Goal: Information Seeking & Learning: Learn about a topic

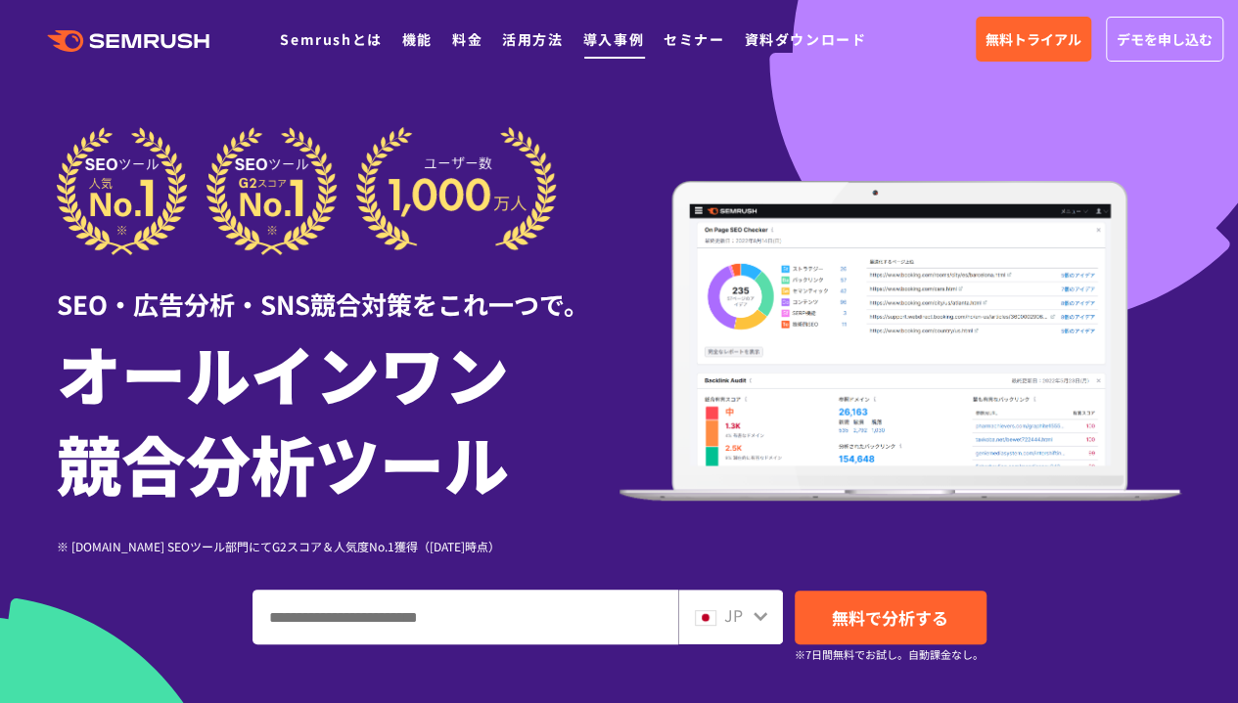
click at [607, 39] on link "導入事例" at bounding box center [613, 39] width 61 height 20
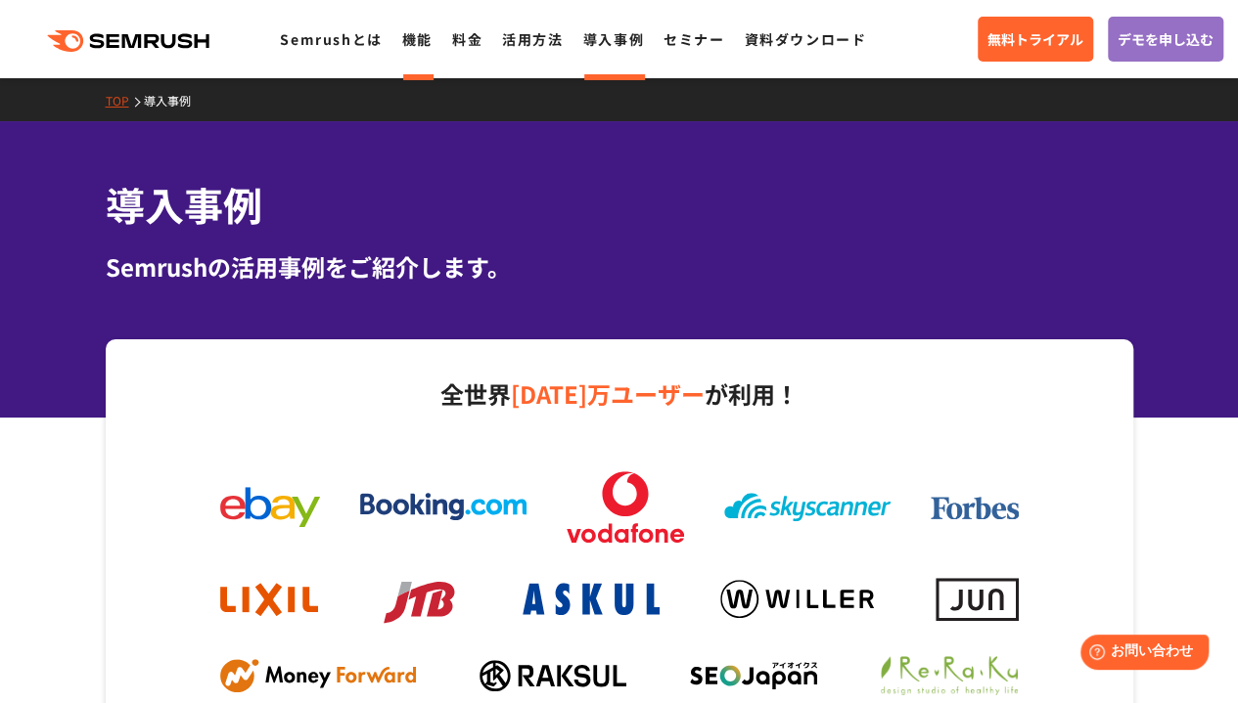
click at [421, 40] on link "機能" at bounding box center [417, 39] width 30 height 20
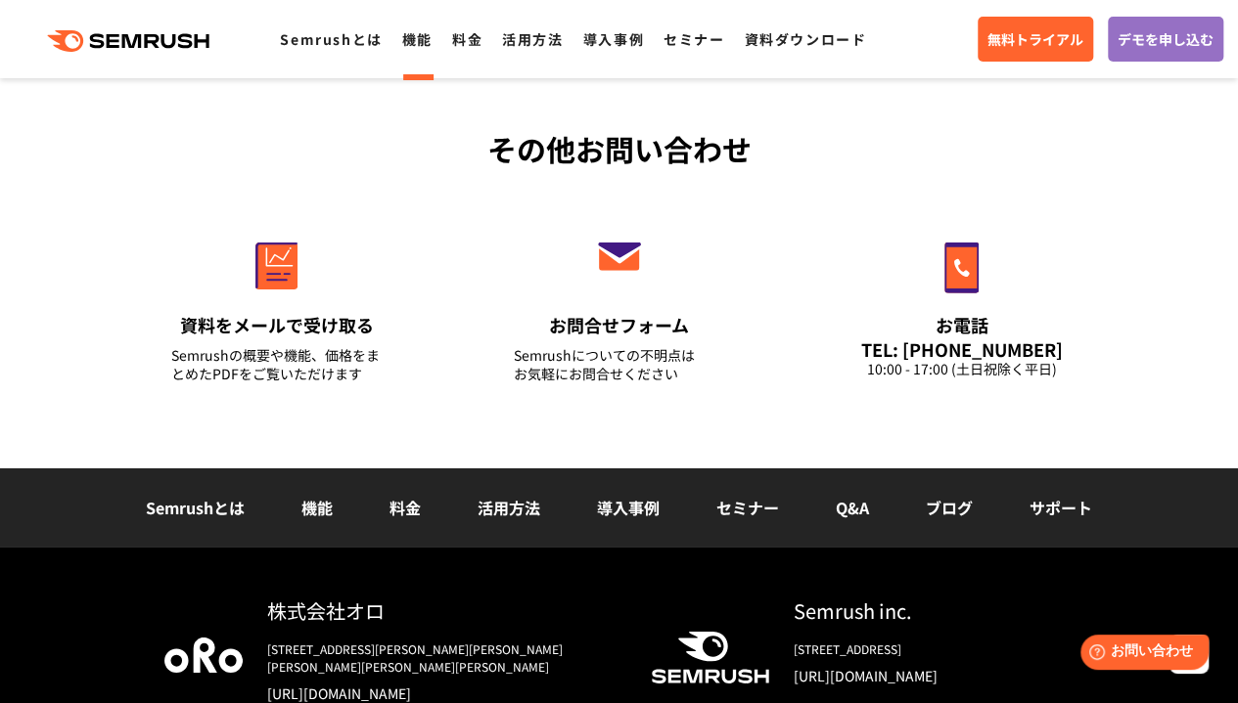
scroll to position [6820, 0]
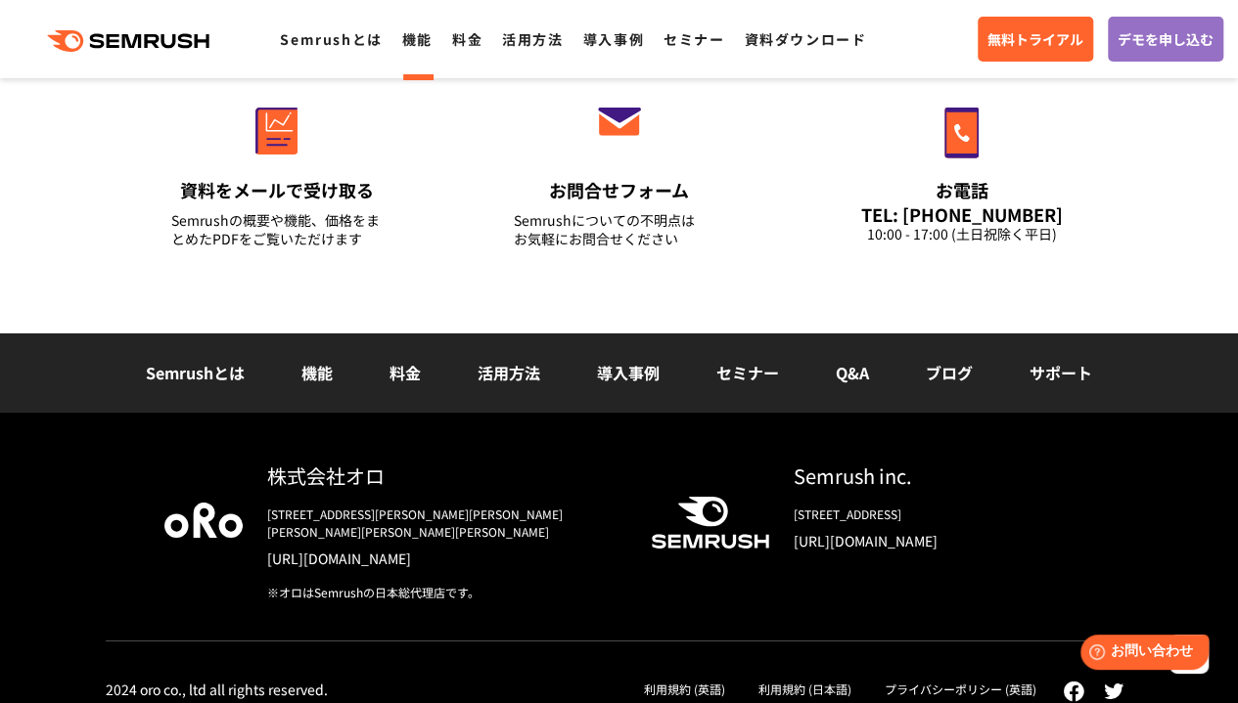
click at [730, 377] on link "セミナー" at bounding box center [747, 372] width 63 height 23
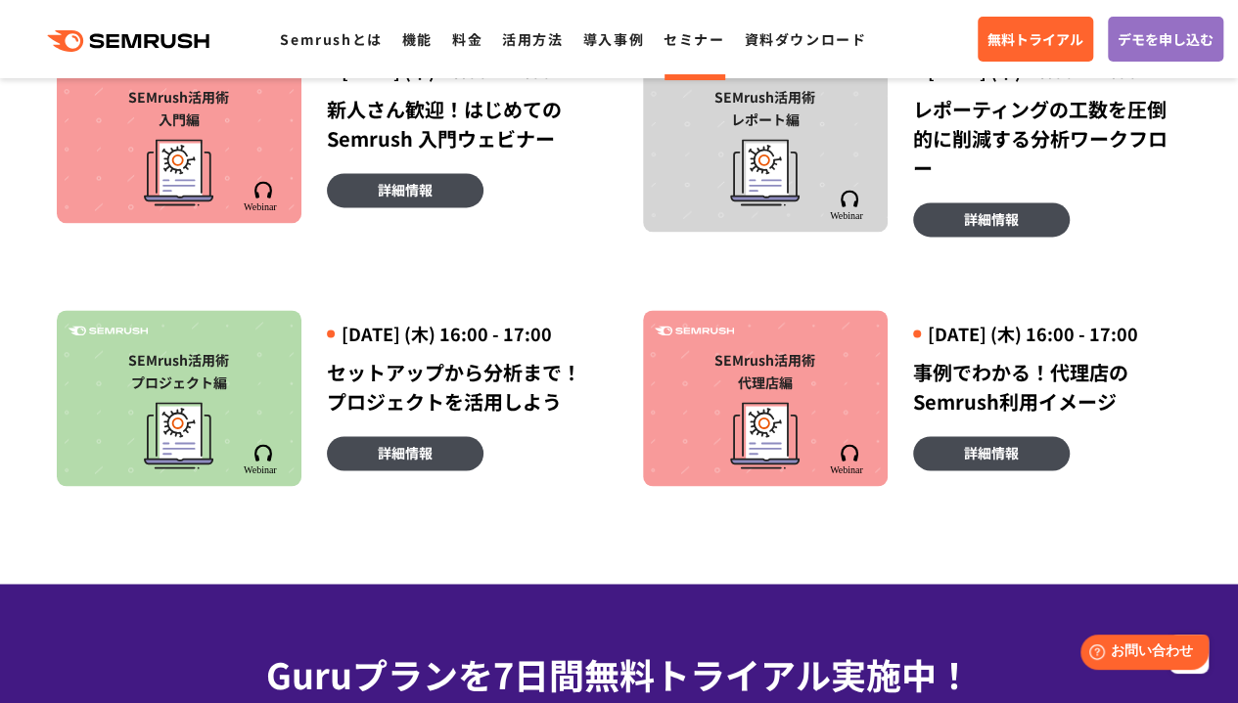
scroll to position [1249, 0]
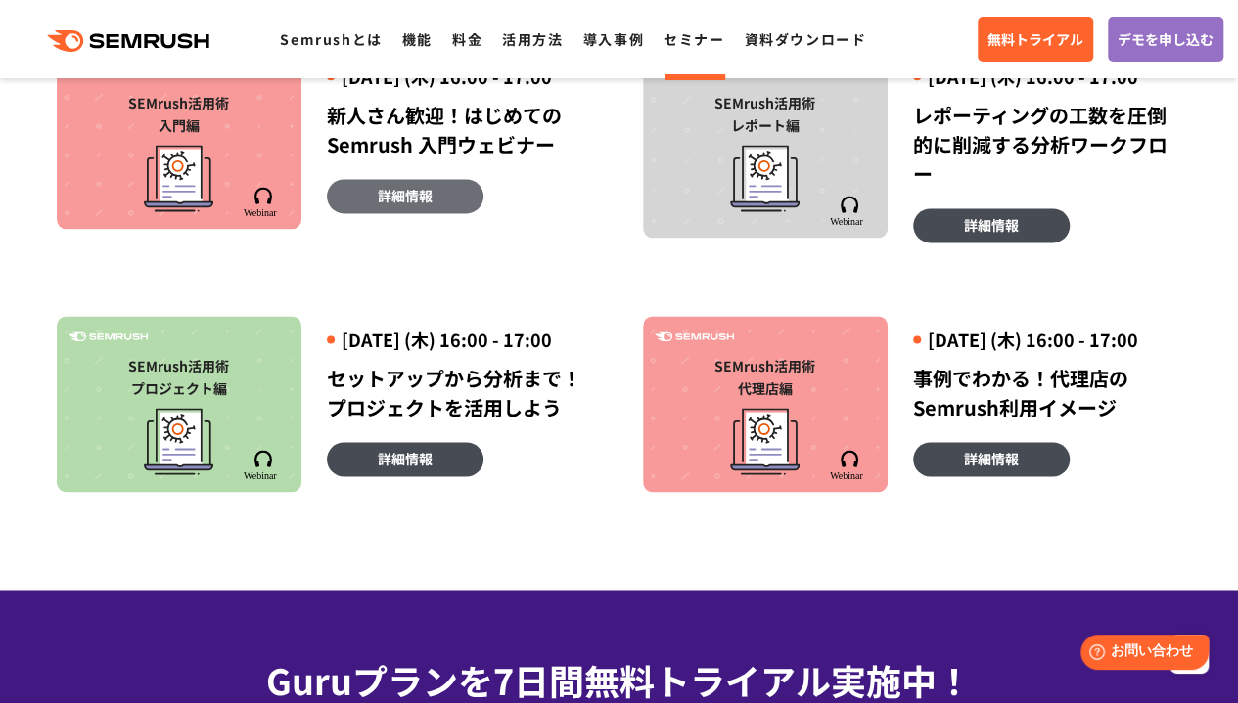
click at [385, 206] on span "詳細情報" at bounding box center [405, 196] width 55 height 22
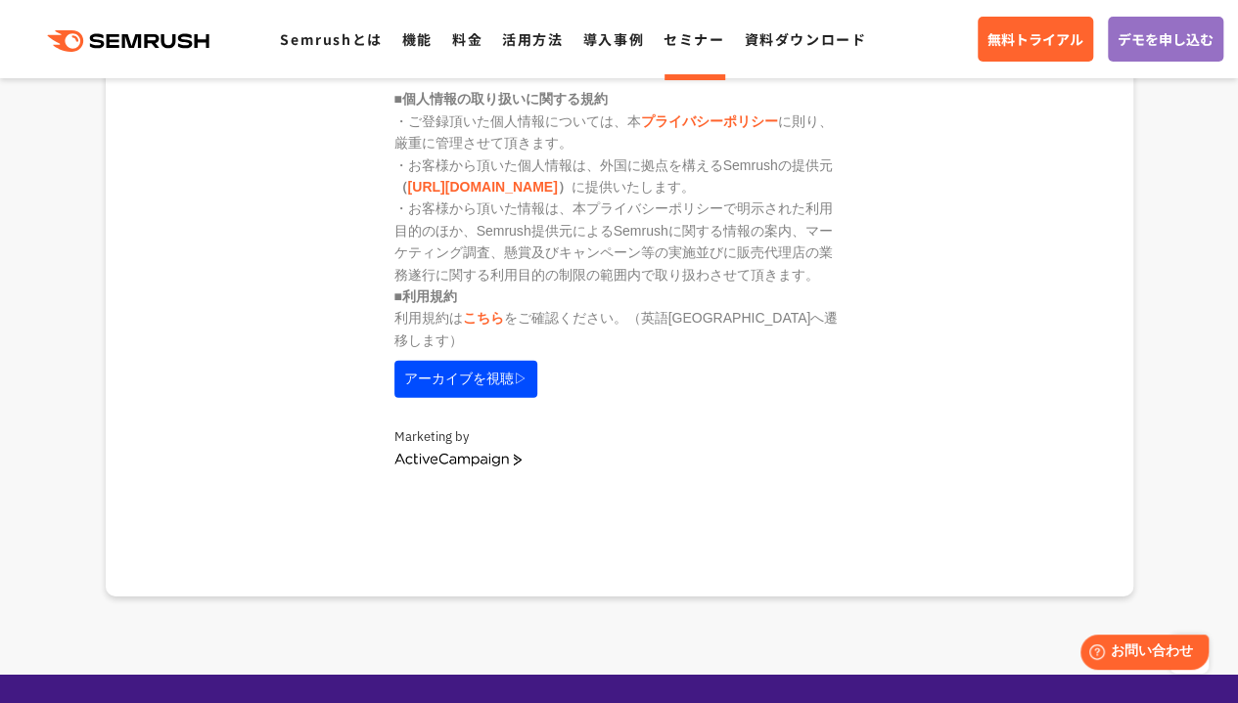
scroll to position [2795, 0]
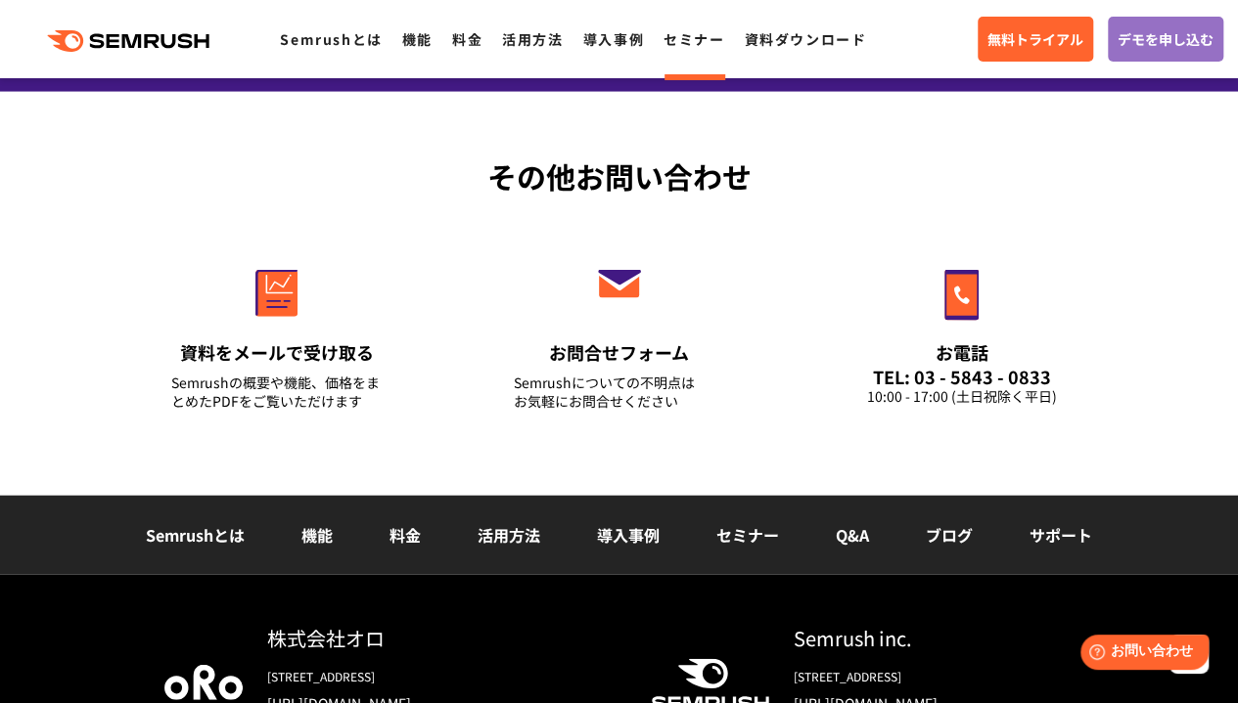
scroll to position [2235, 0]
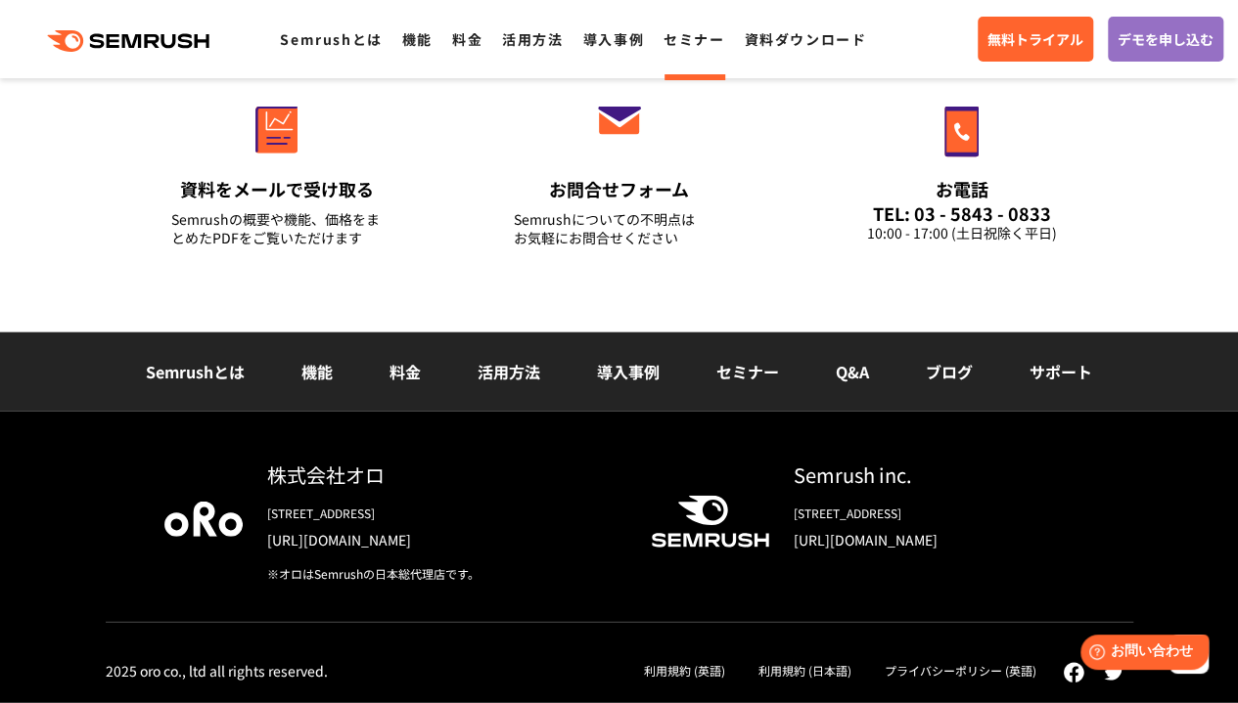
click at [946, 373] on link "ブログ" at bounding box center [949, 371] width 47 height 23
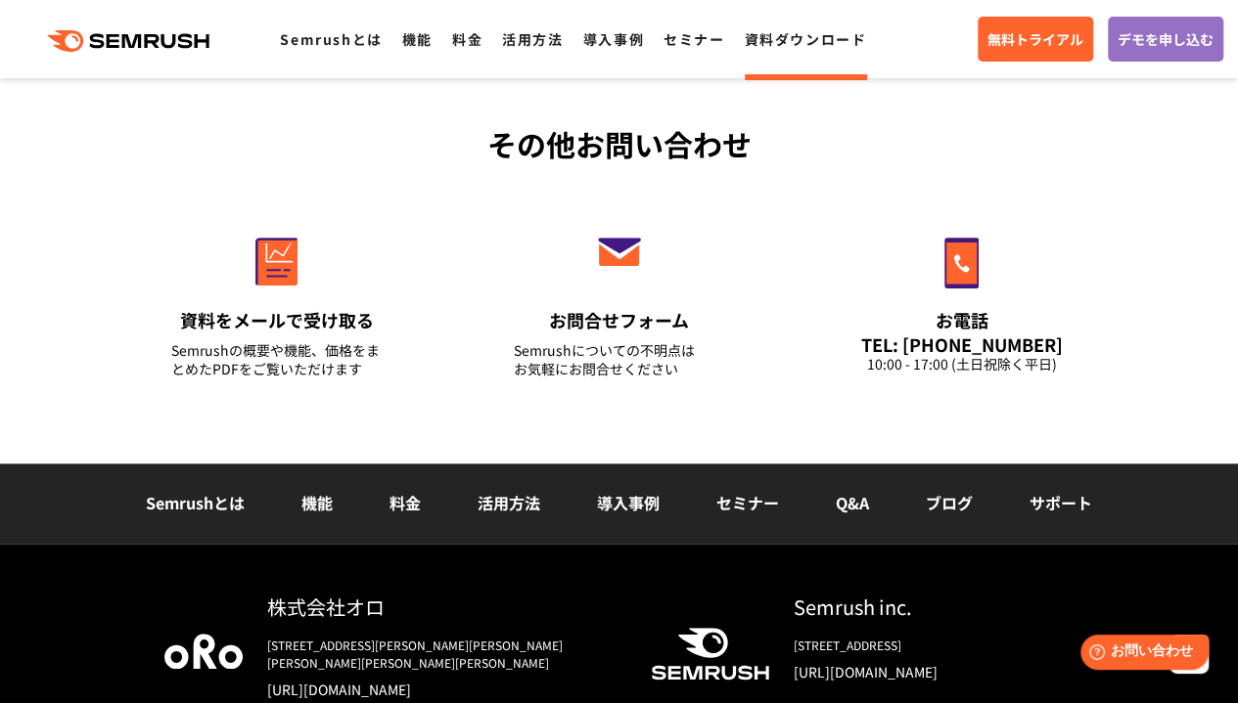
scroll to position [855, 0]
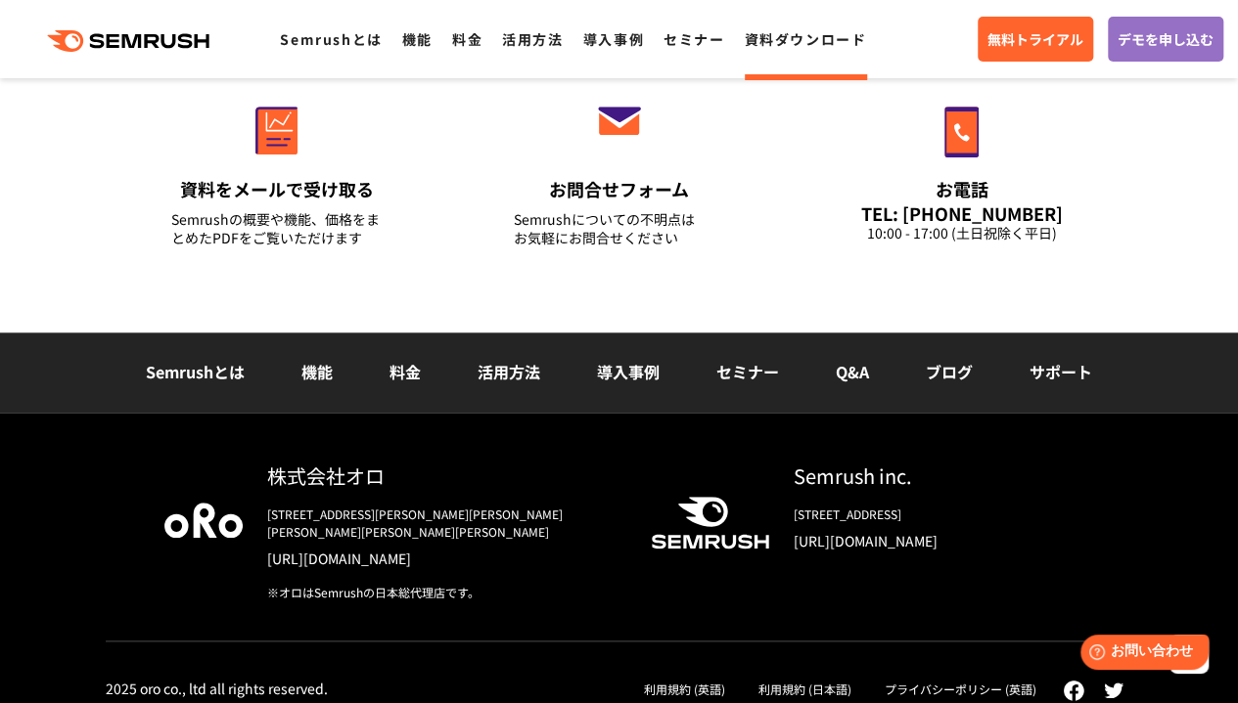
click at [1054, 368] on link "サポート" at bounding box center [1060, 371] width 63 height 23
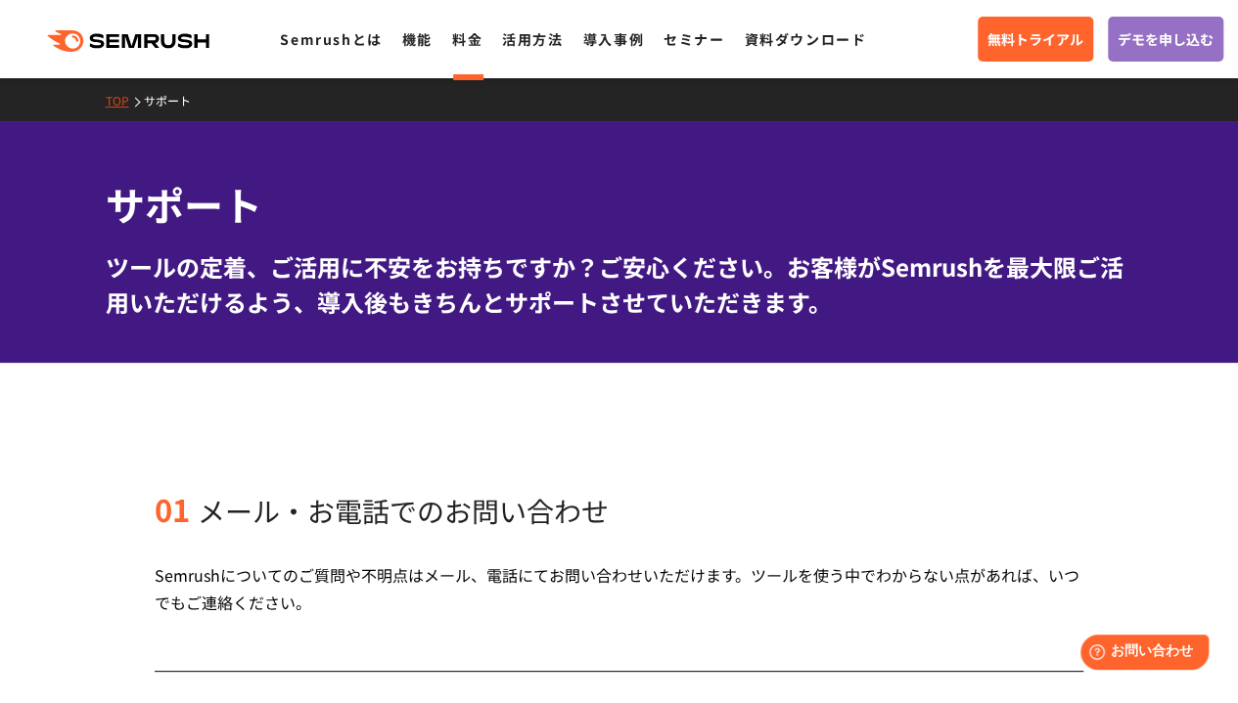
click at [470, 44] on link "料金" at bounding box center [467, 39] width 30 height 20
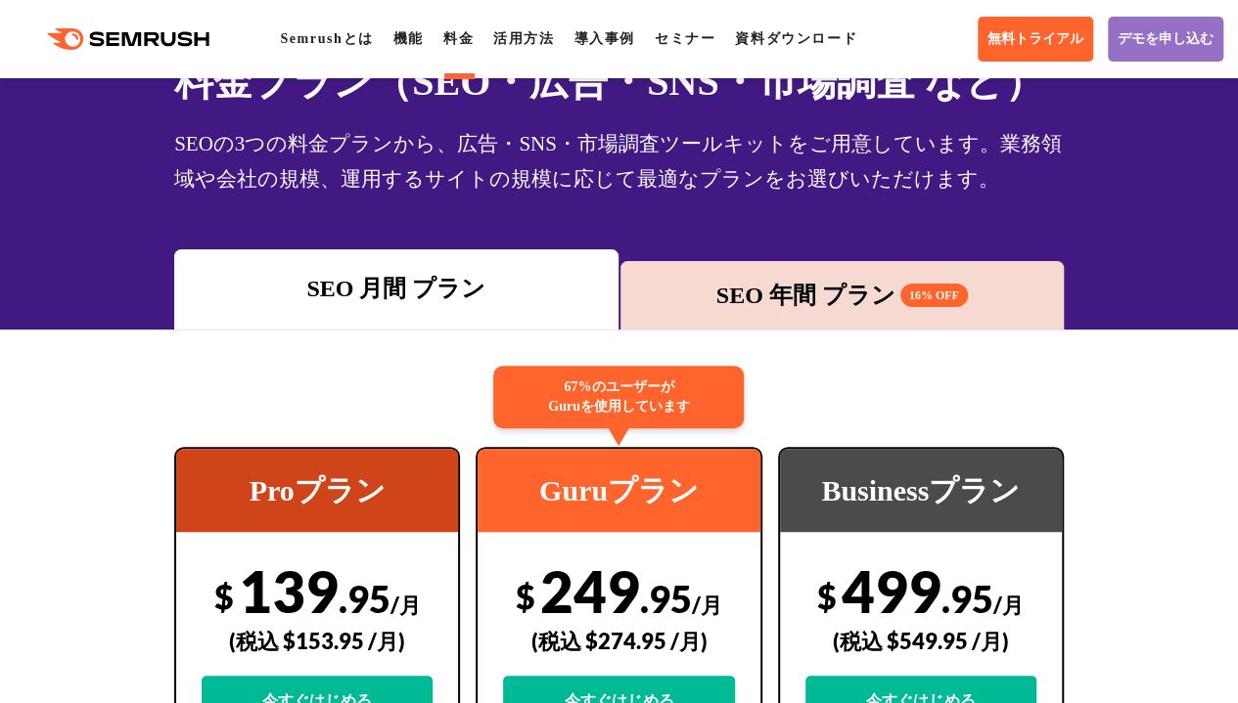
scroll to position [97, 0]
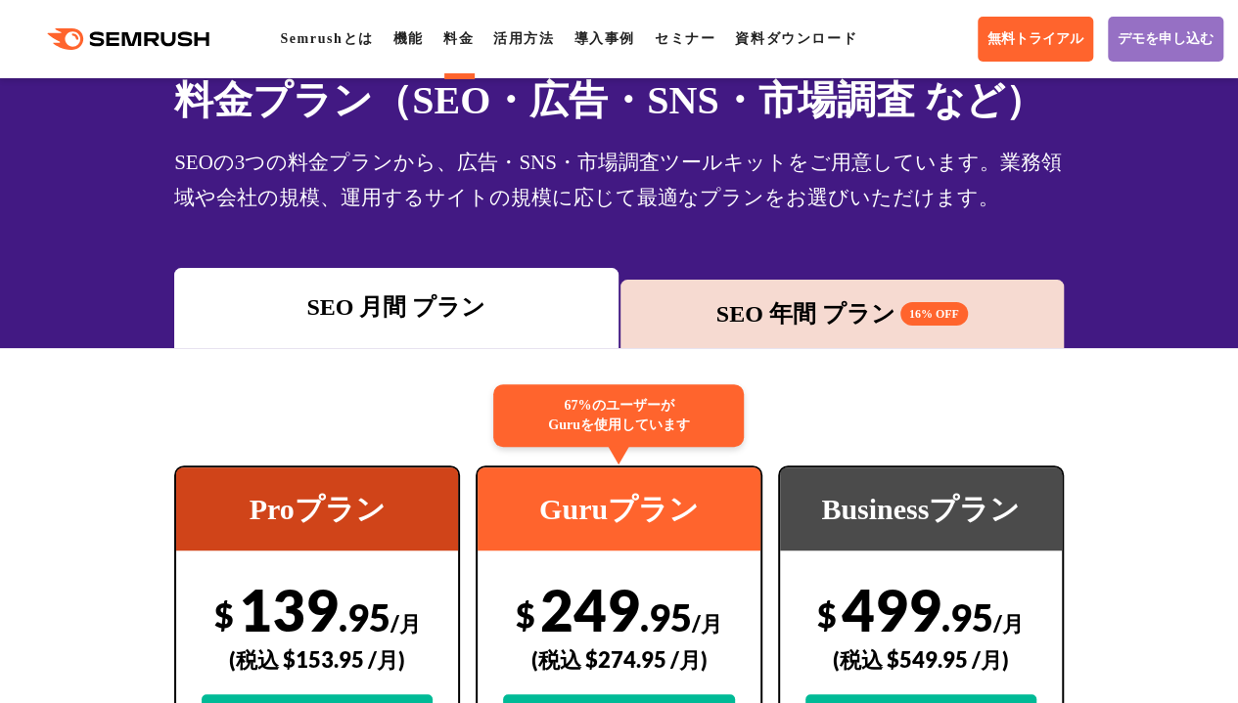
click at [688, 320] on div "SEO 年間 プラン 16% OFF" at bounding box center [842, 313] width 424 height 35
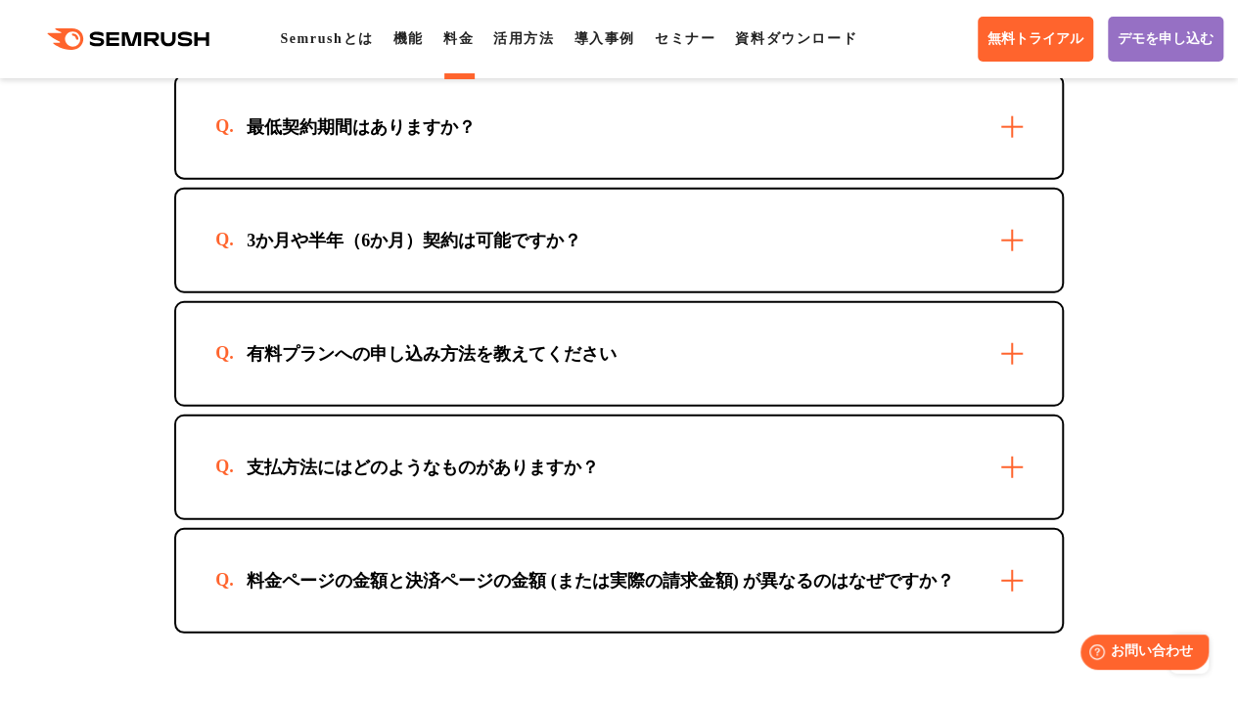
scroll to position [6089, 0]
click at [602, 138] on div "最低契約期間はありますか？" at bounding box center [618, 126] width 885 height 102
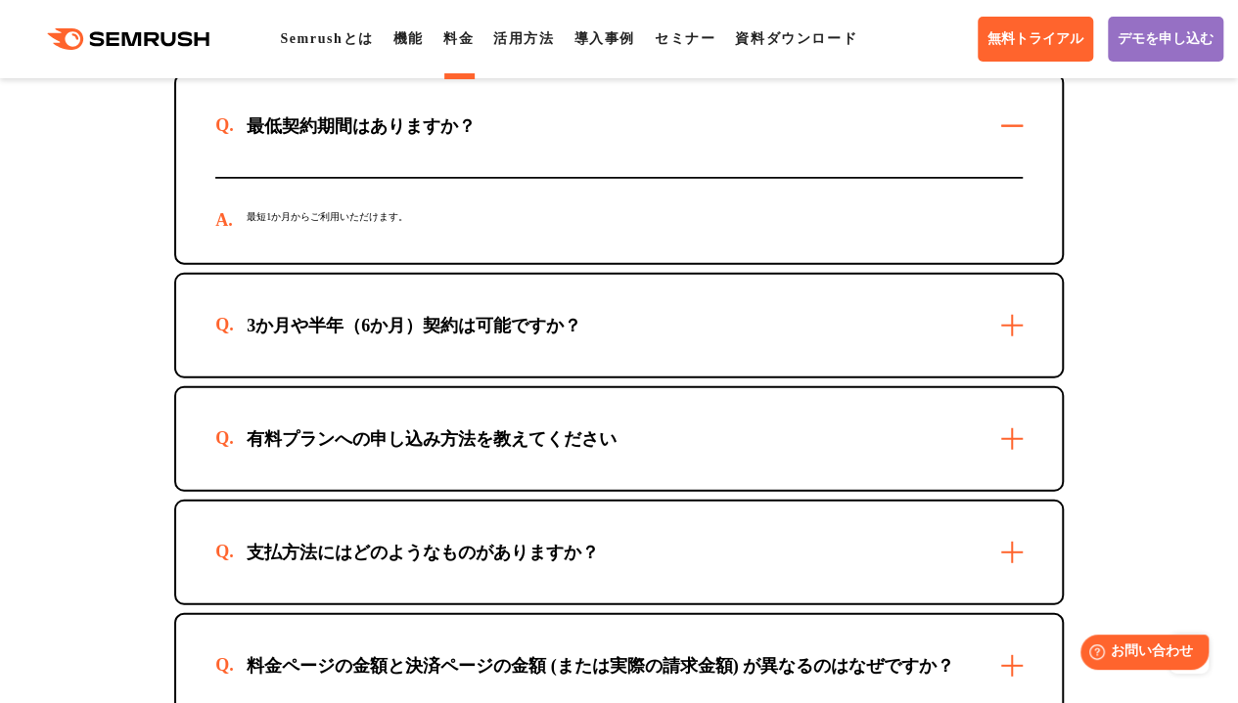
click at [602, 138] on div "最低契約期間はありますか？" at bounding box center [618, 126] width 885 height 102
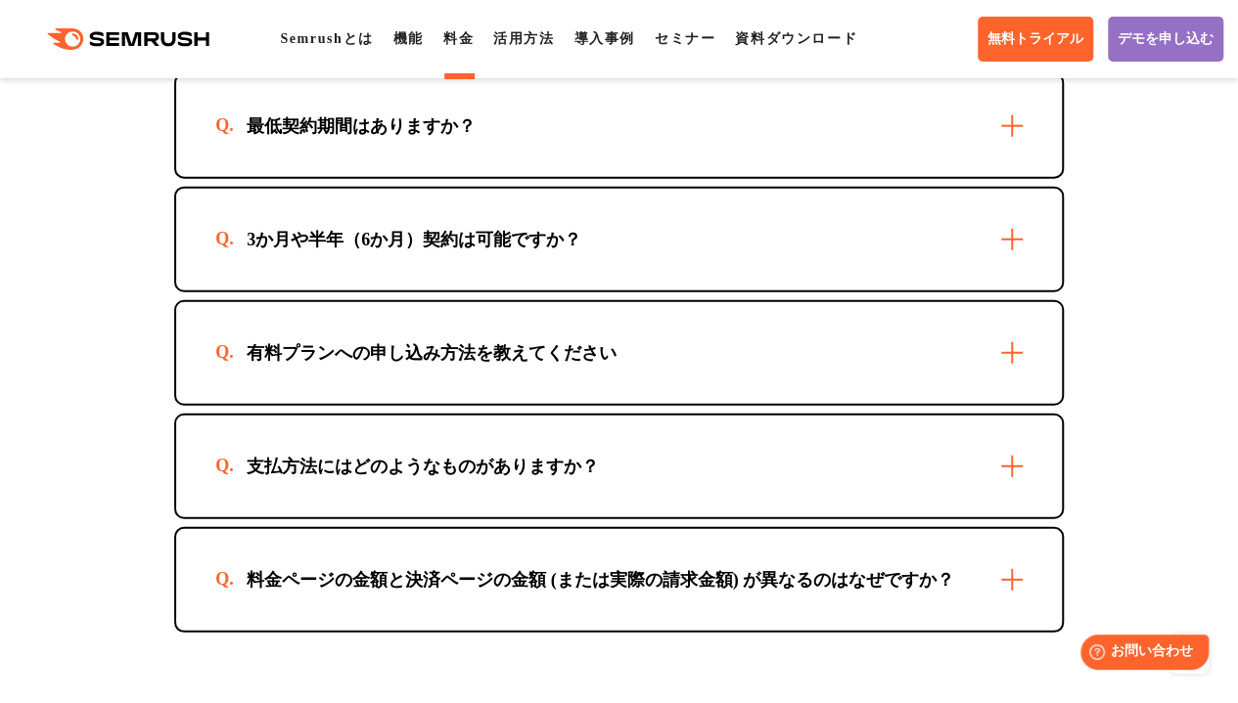
click at [606, 253] on div "3か月や半年（6か月）契約は可能ですか？" at bounding box center [618, 240] width 885 height 102
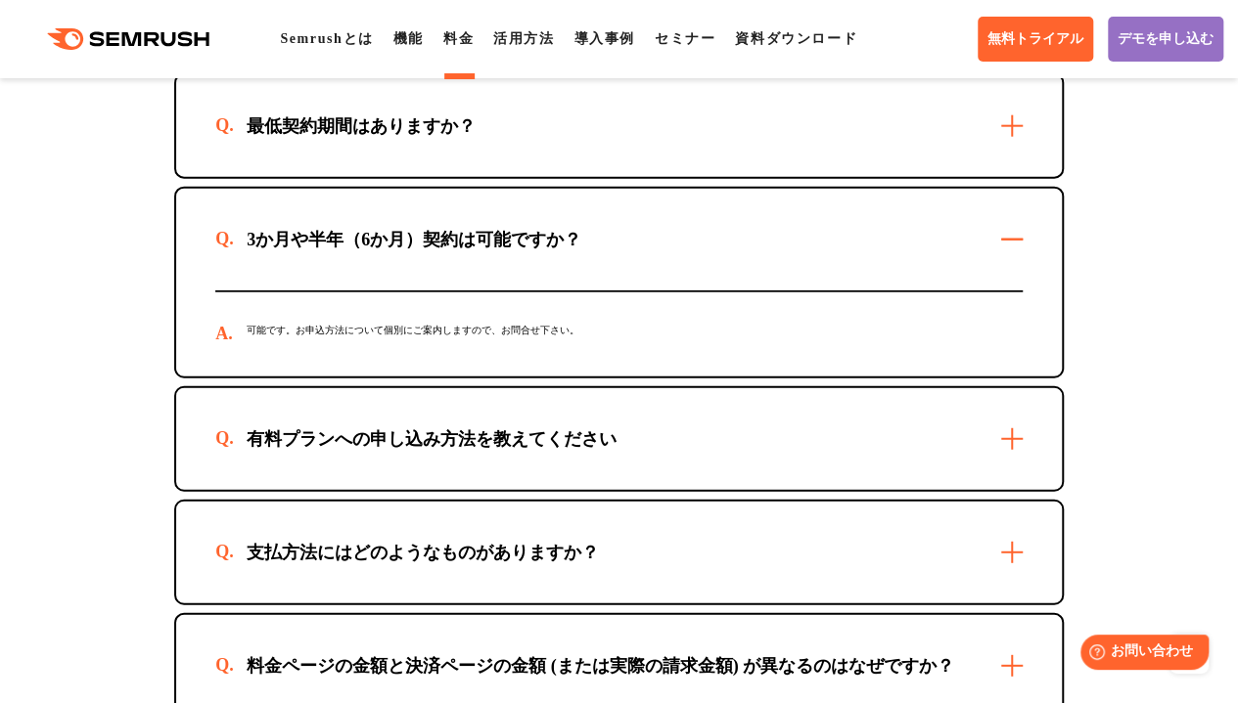
click at [606, 253] on div "3か月や半年（6か月）契約は可能ですか？" at bounding box center [618, 240] width 885 height 102
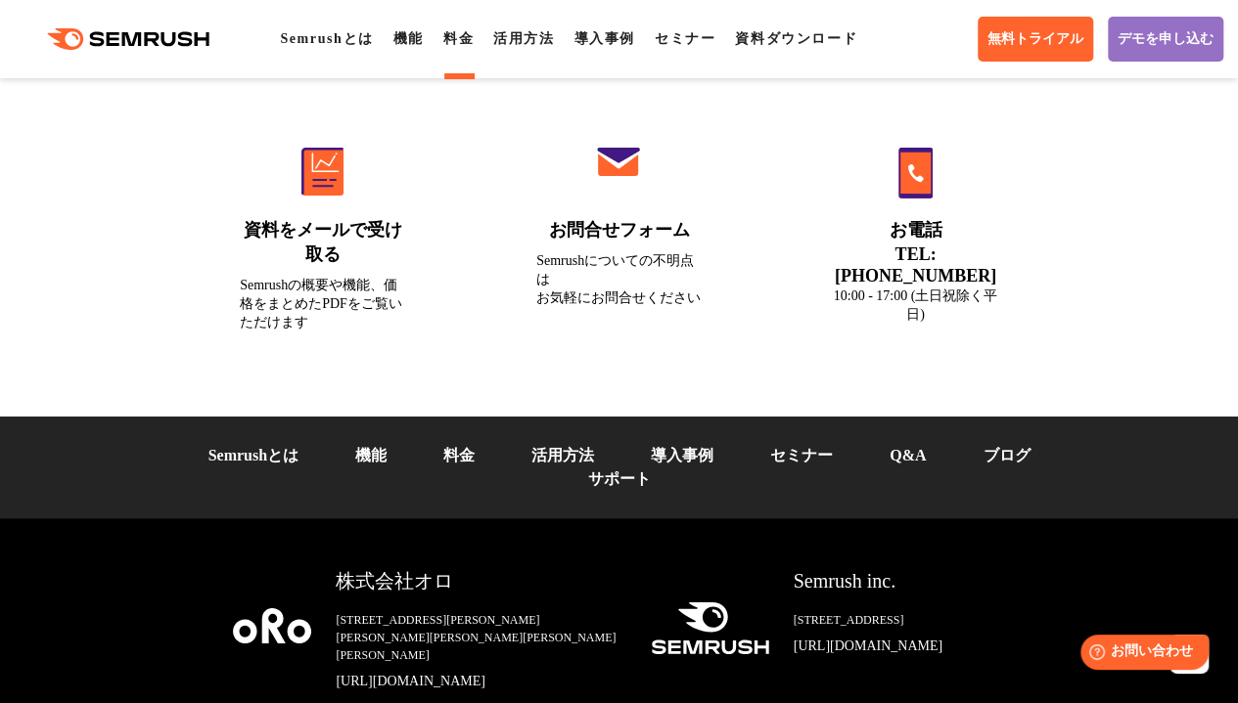
scroll to position [7338, 0]
